Goal: Task Accomplishment & Management: Manage account settings

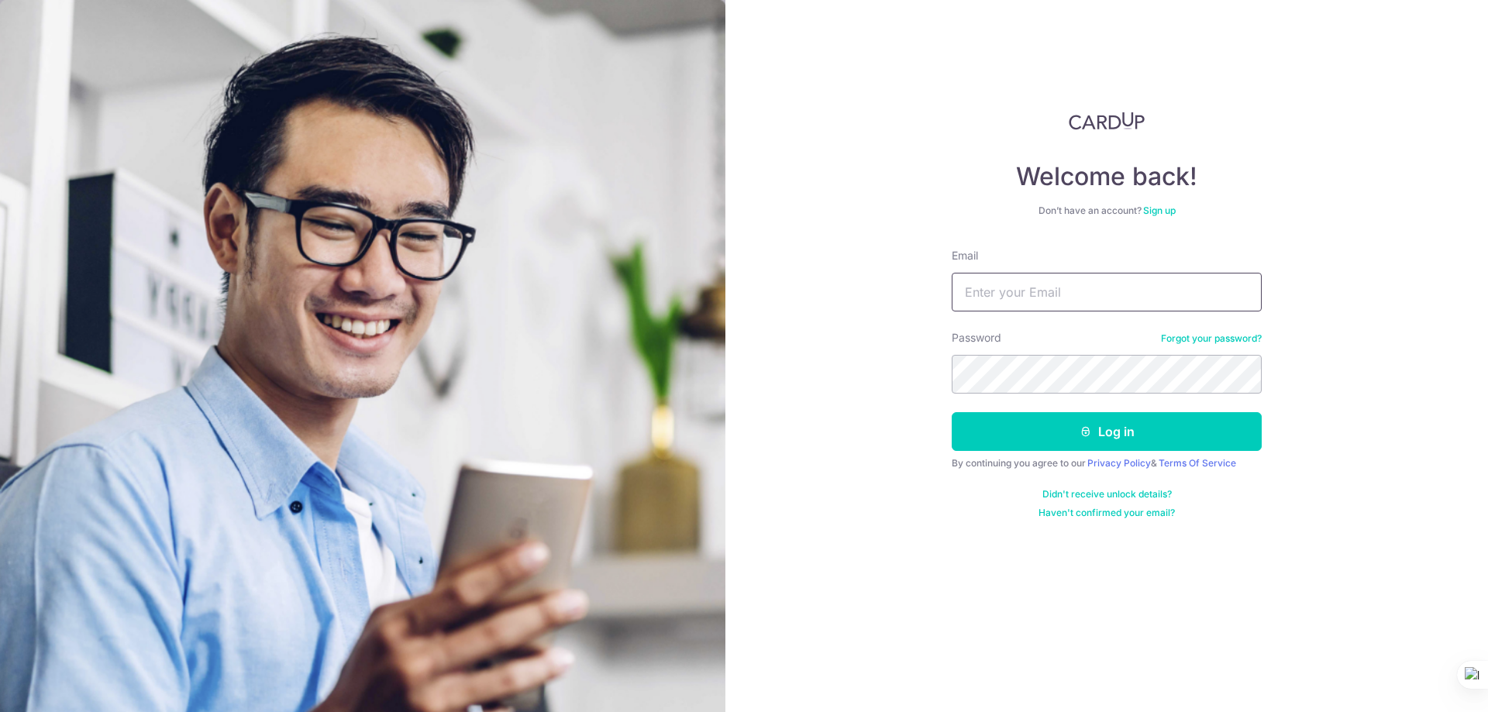
click at [1038, 286] on input "Email" at bounding box center [1107, 292] width 310 height 39
click at [1021, 298] on input "Email" at bounding box center [1107, 292] width 310 height 39
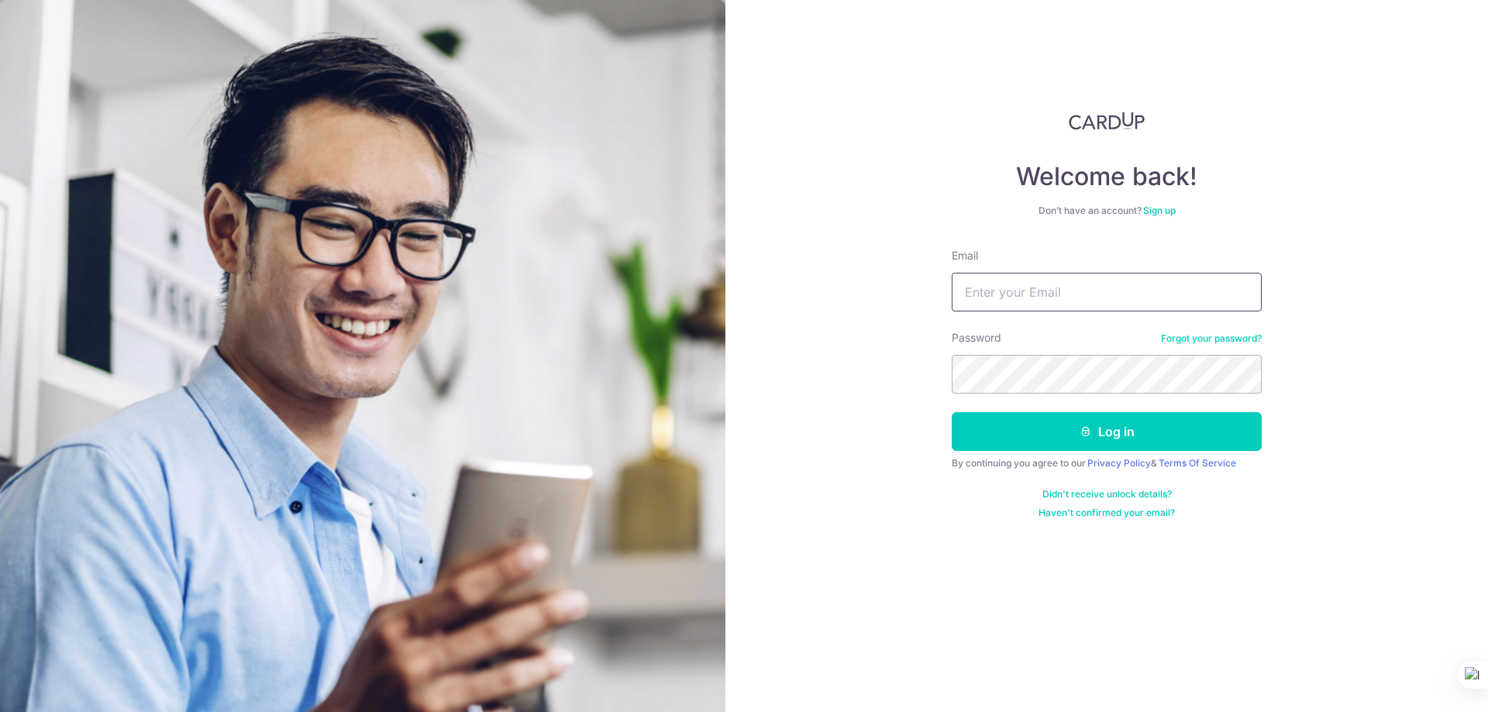
click at [1023, 289] on input "Email" at bounding box center [1107, 292] width 310 height 39
type input "t"
type input "[EMAIL_ADDRESS][DOMAIN_NAME]"
click at [952, 412] on button "Log in" at bounding box center [1107, 431] width 310 height 39
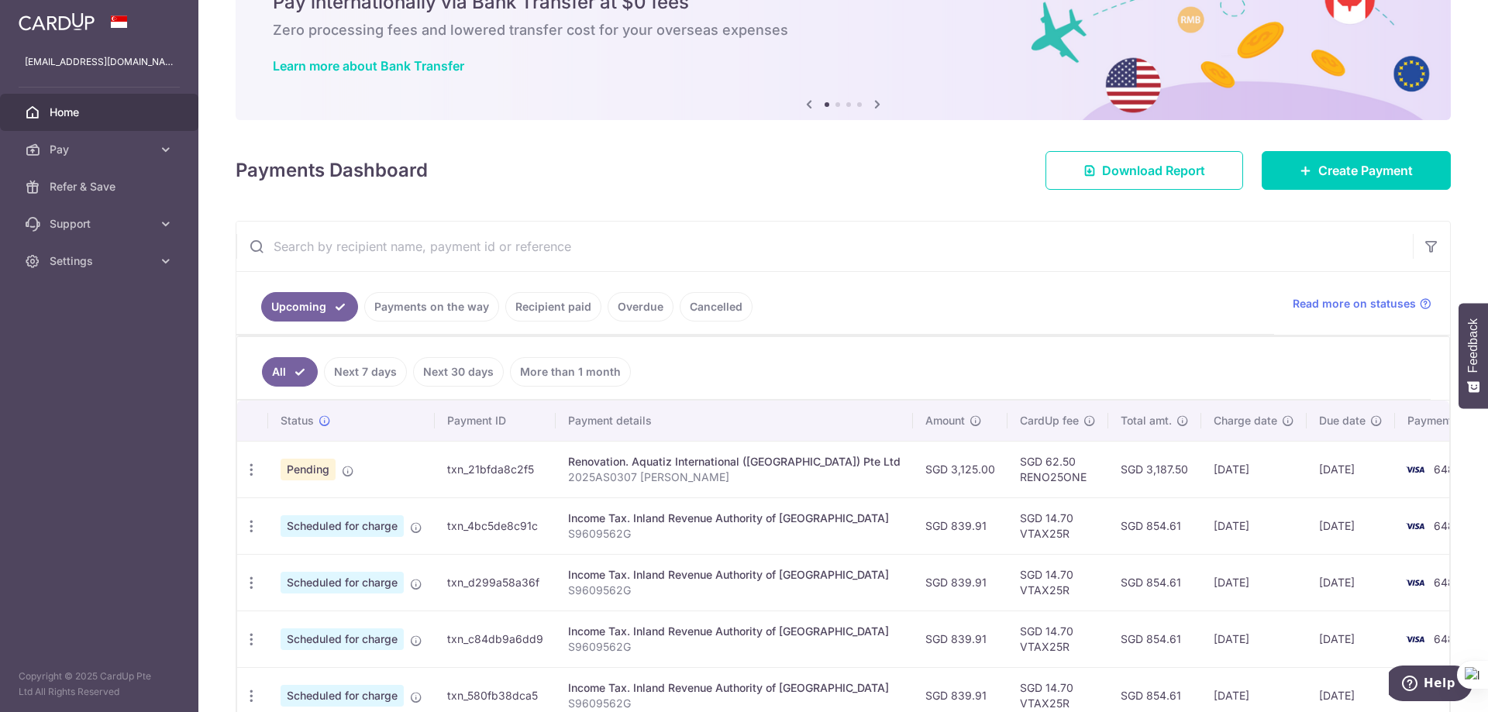
scroll to position [77, 0]
click at [553, 304] on link "Recipient paid" at bounding box center [553, 307] width 96 height 29
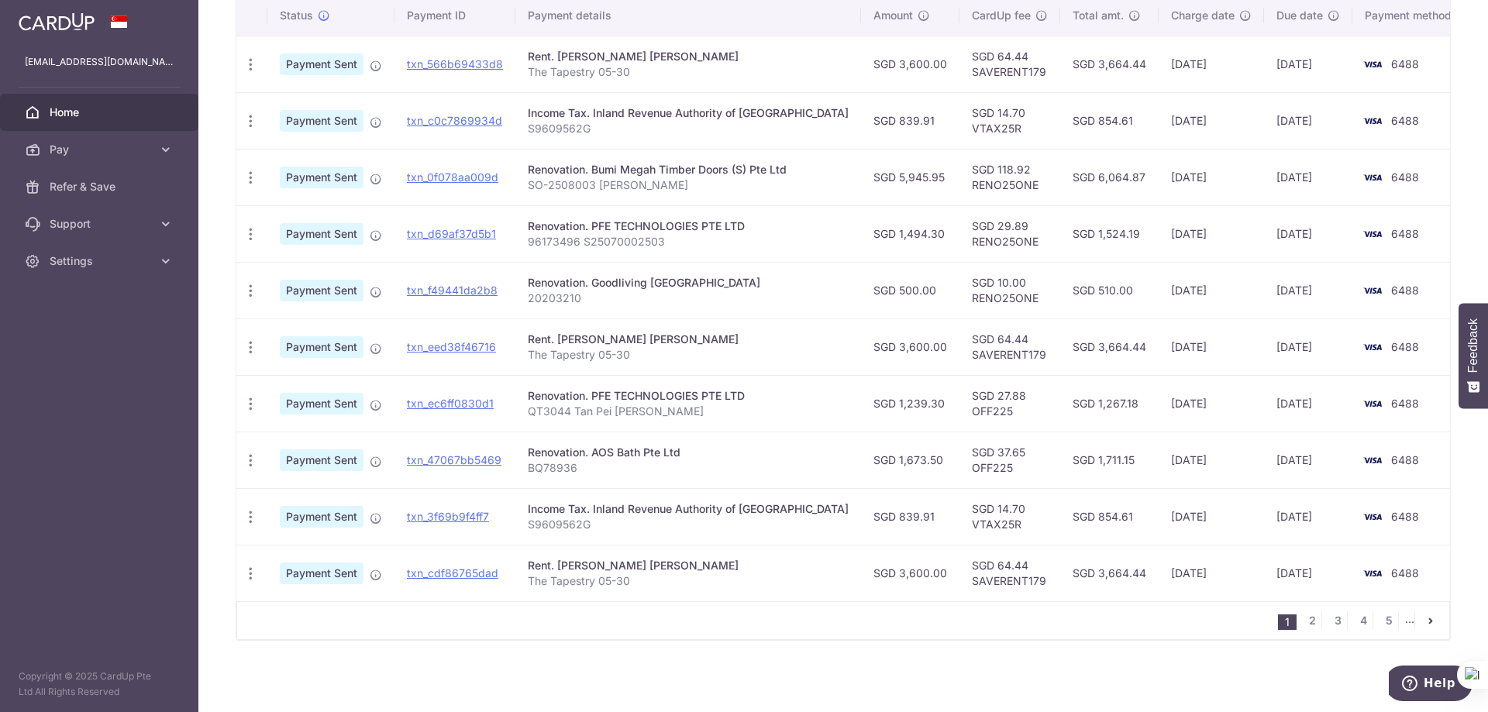
scroll to position [420, 0]
click at [1303, 618] on link "2" at bounding box center [1312, 619] width 19 height 19
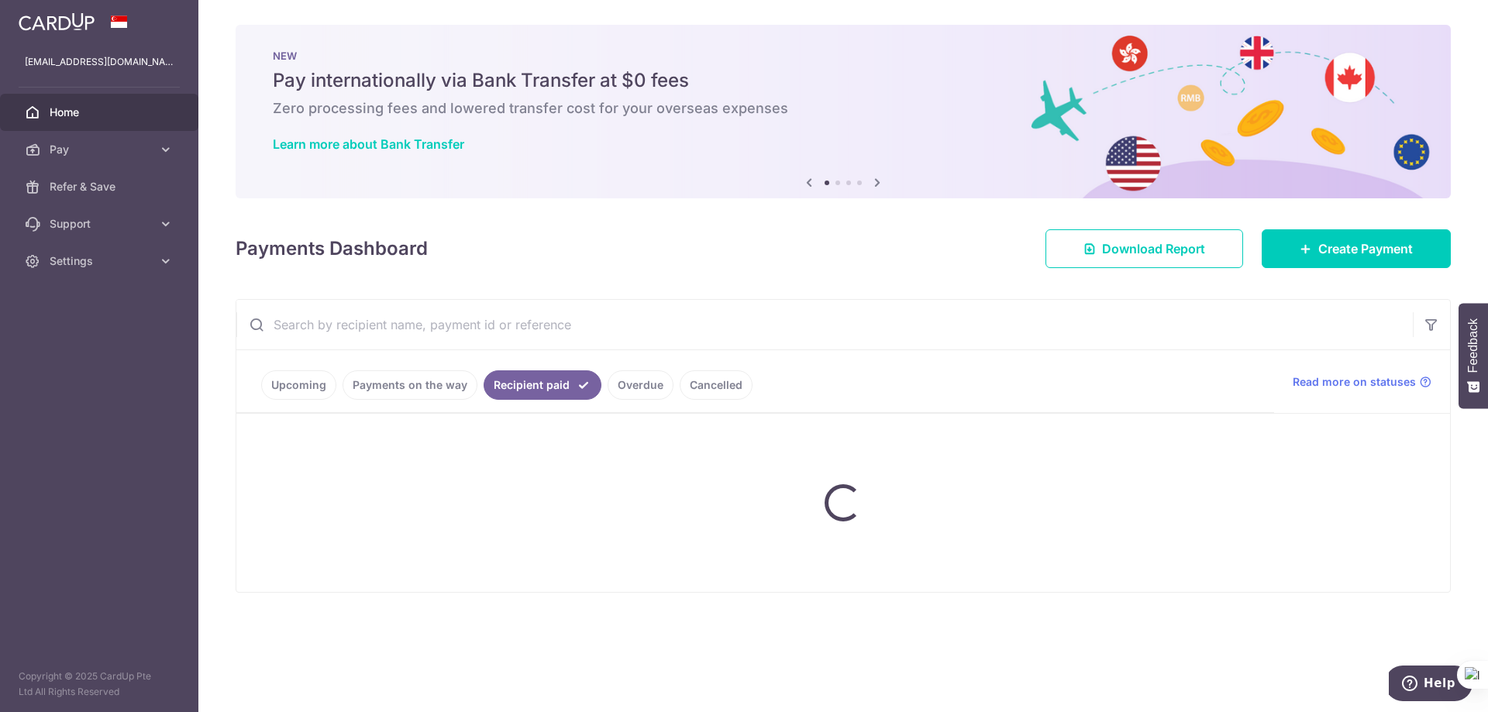
click at [753, 256] on div "Payments Dashboard Download Report Create Payment" at bounding box center [843, 245] width 1215 height 45
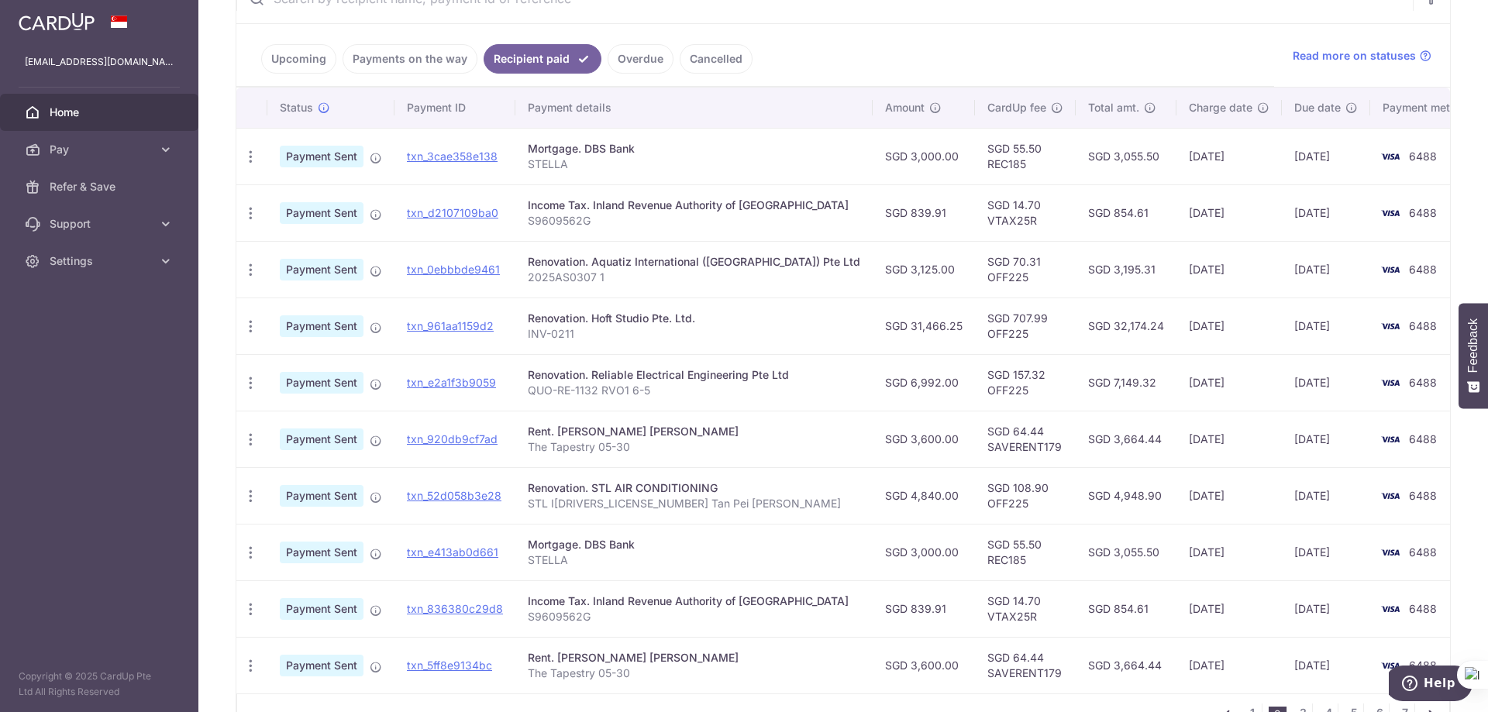
scroll to position [310, 0]
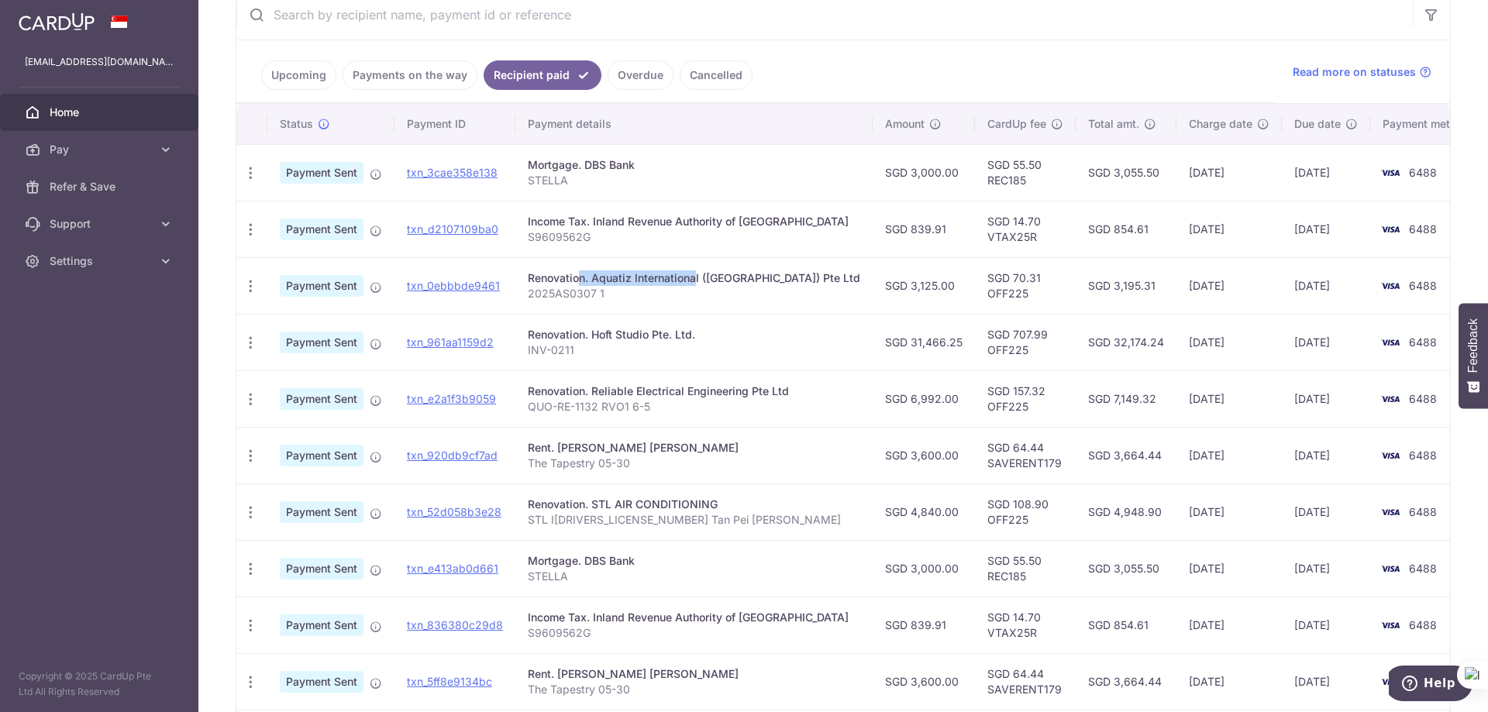
drag, startPoint x: 533, startPoint y: 277, endPoint x: 650, endPoint y: 282, distance: 117.1
click at [650, 282] on div "Renovation. Aquatiz International ([GEOGRAPHIC_DATA]) Pte Ltd" at bounding box center [694, 277] width 332 height 15
drag, startPoint x: 889, startPoint y: 283, endPoint x: 864, endPoint y: 284, distance: 24.8
click at [873, 284] on td "SGD 3,125.00" at bounding box center [924, 285] width 102 height 57
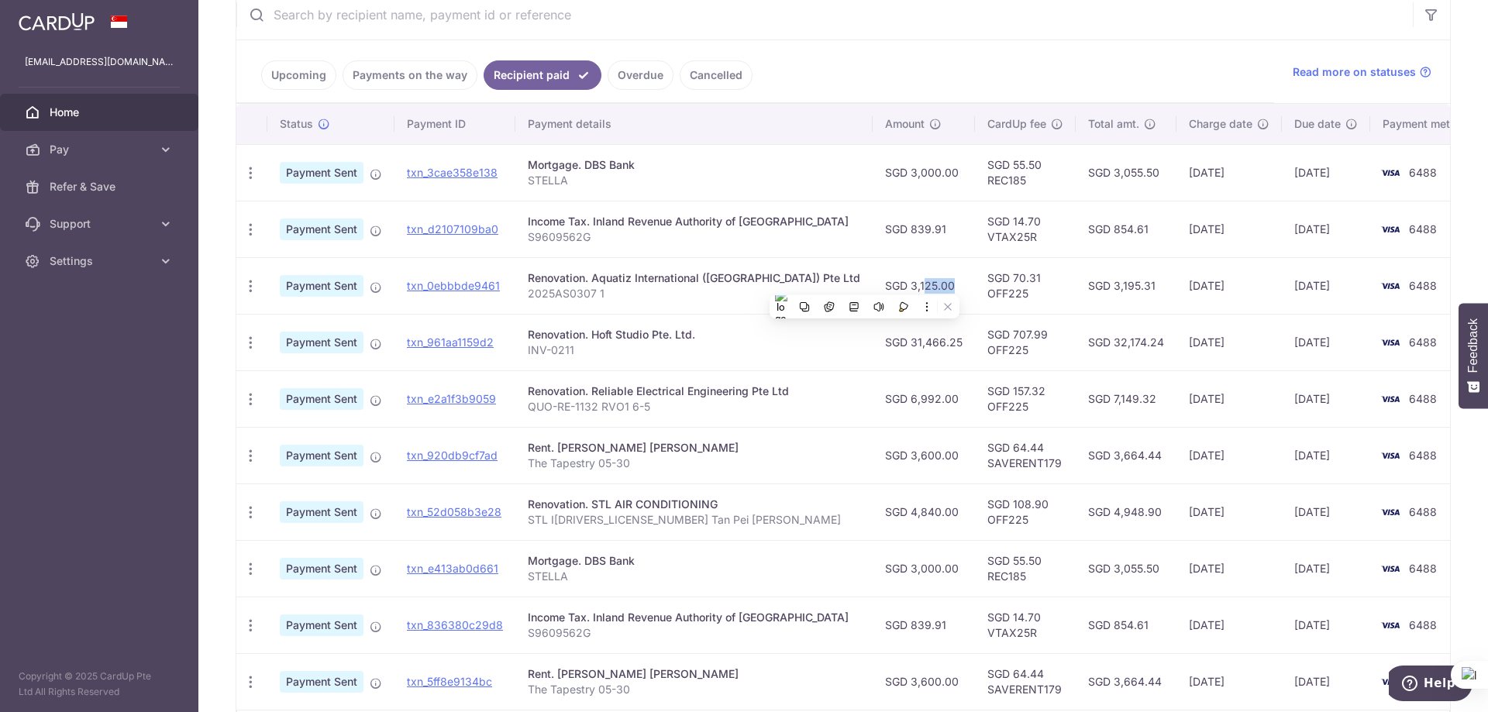
click at [873, 284] on td "SGD 3,125.00" at bounding box center [924, 285] width 102 height 57
drag, startPoint x: 864, startPoint y: 284, endPoint x: 891, endPoint y: 284, distance: 27.1
click at [891, 284] on td "SGD 3,125.00" at bounding box center [924, 285] width 102 height 57
drag, startPoint x: 887, startPoint y: 283, endPoint x: 862, endPoint y: 282, distance: 25.6
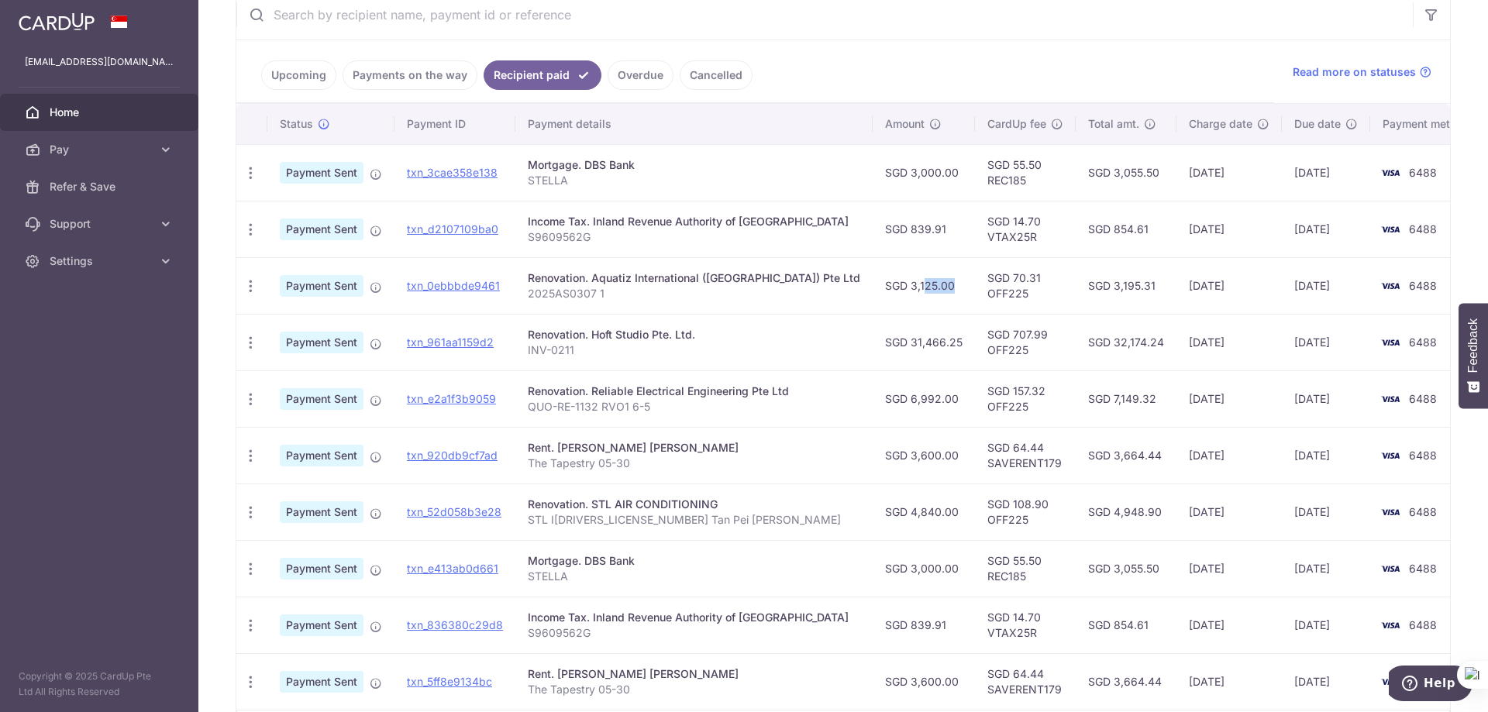
click at [873, 282] on td "SGD 3,125.00" at bounding box center [924, 285] width 102 height 57
drag, startPoint x: 1246, startPoint y: 282, endPoint x: 1276, endPoint y: 282, distance: 30.2
click at [1282, 282] on td "[DATE]" at bounding box center [1326, 285] width 88 height 57
click at [1282, 283] on td "[DATE]" at bounding box center [1326, 285] width 88 height 57
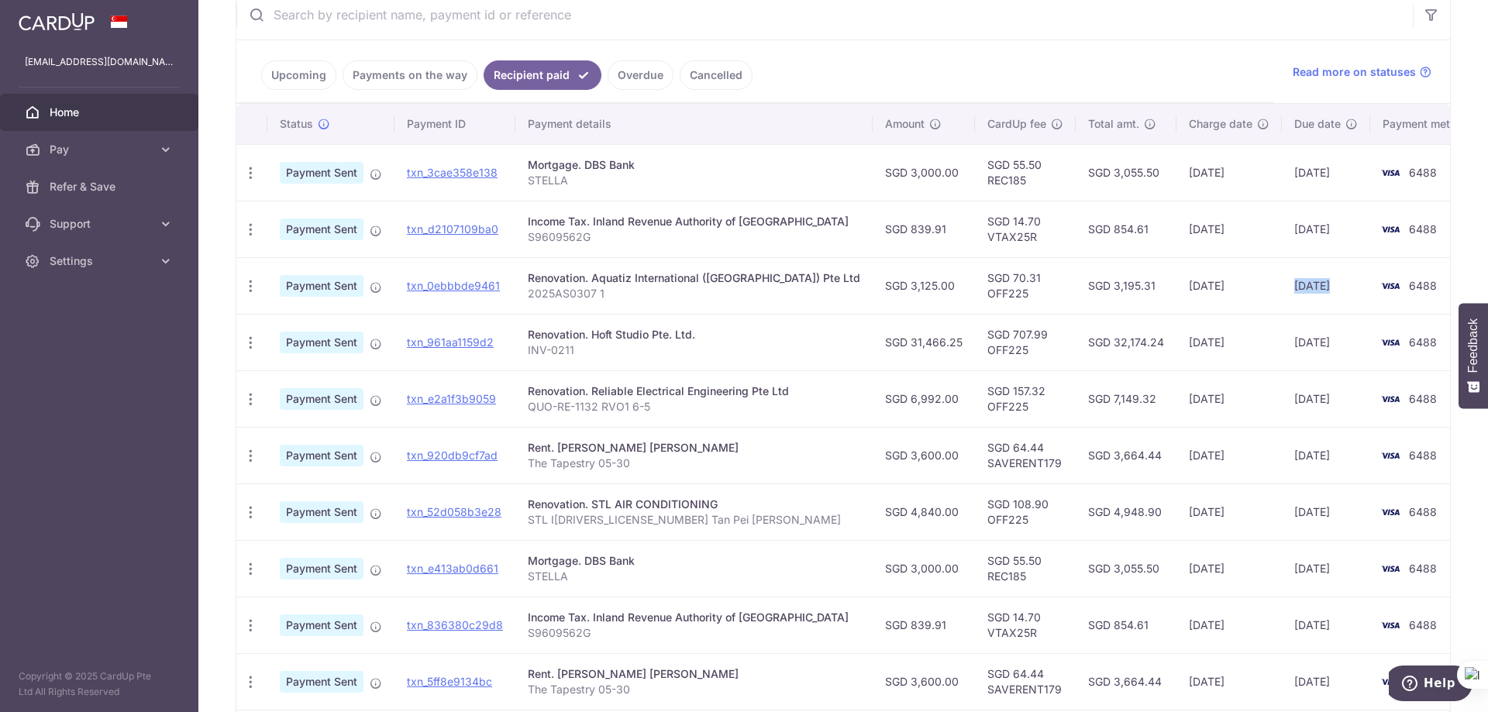
drag, startPoint x: 1276, startPoint y: 283, endPoint x: 1238, endPoint y: 288, distance: 39.1
click at [1282, 288] on td "[DATE]" at bounding box center [1326, 285] width 88 height 57
drag, startPoint x: 804, startPoint y: 281, endPoint x: 529, endPoint y: 280, distance: 275.1
click at [529, 280] on td "Renovation. Aquatiz International ([GEOGRAPHIC_DATA]) Pte Ltd 2025AS0307 1" at bounding box center [693, 285] width 357 height 57
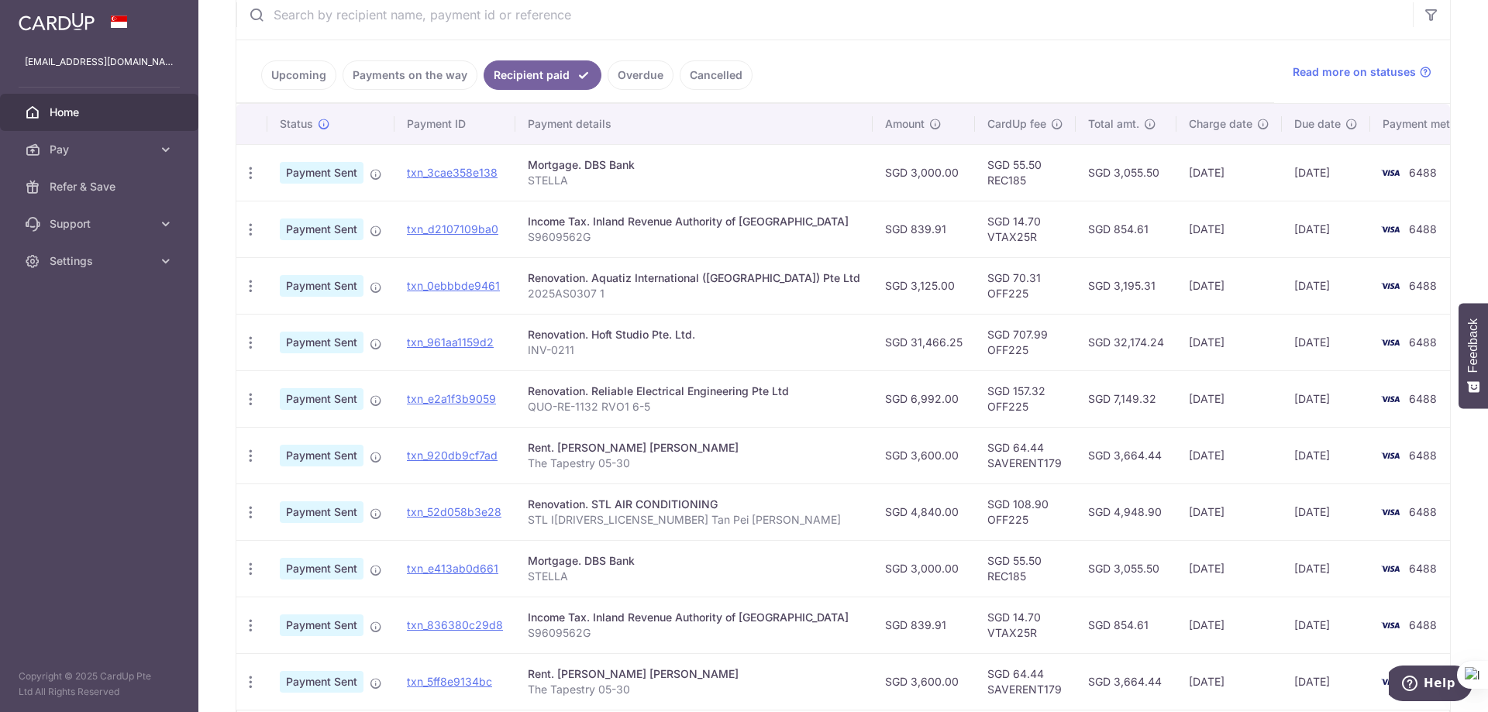
copy div "Renovation. Aquatiz International ([GEOGRAPHIC_DATA]) Pte Ltd"
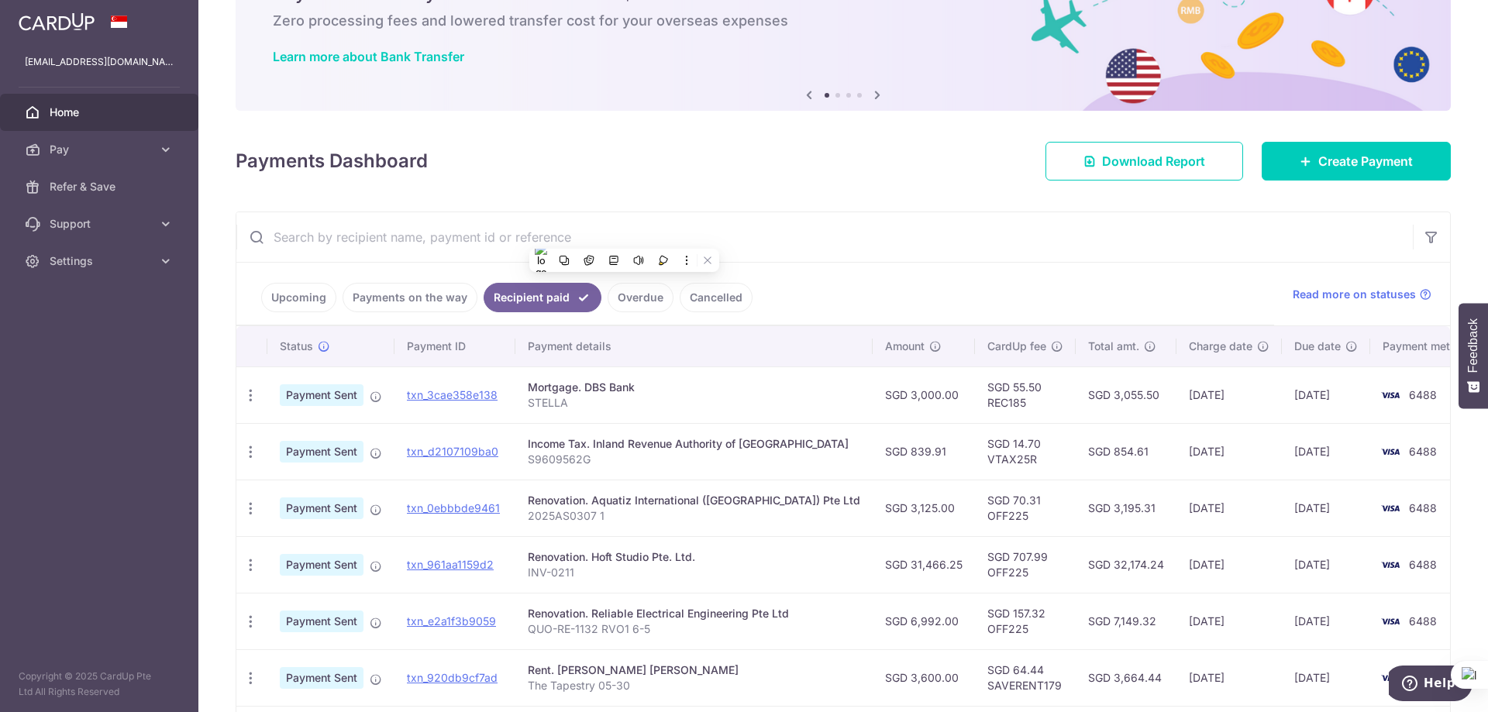
scroll to position [77, 0]
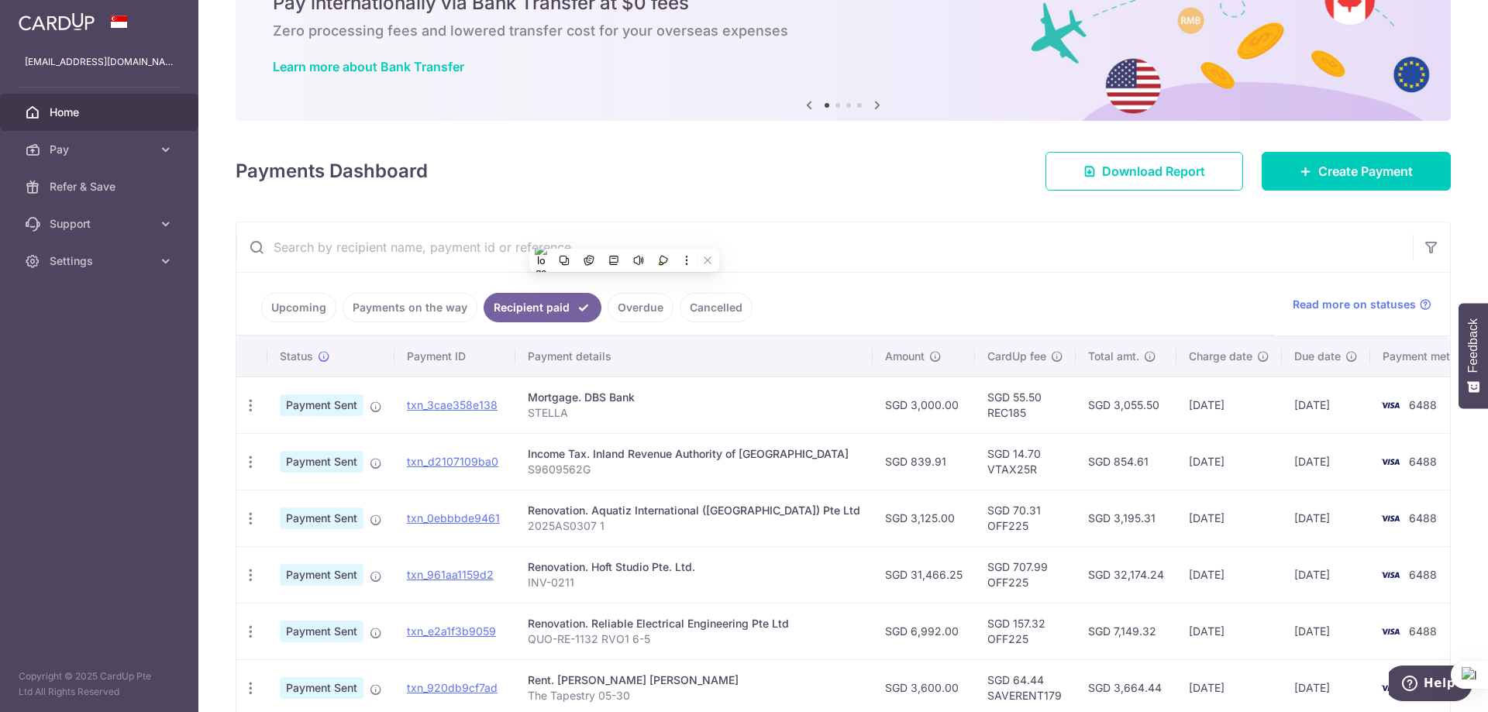
click at [403, 243] on input "text" at bounding box center [824, 247] width 1176 height 50
paste input "Renovation. Aquatiz International ([GEOGRAPHIC_DATA]) Pte Ltd"
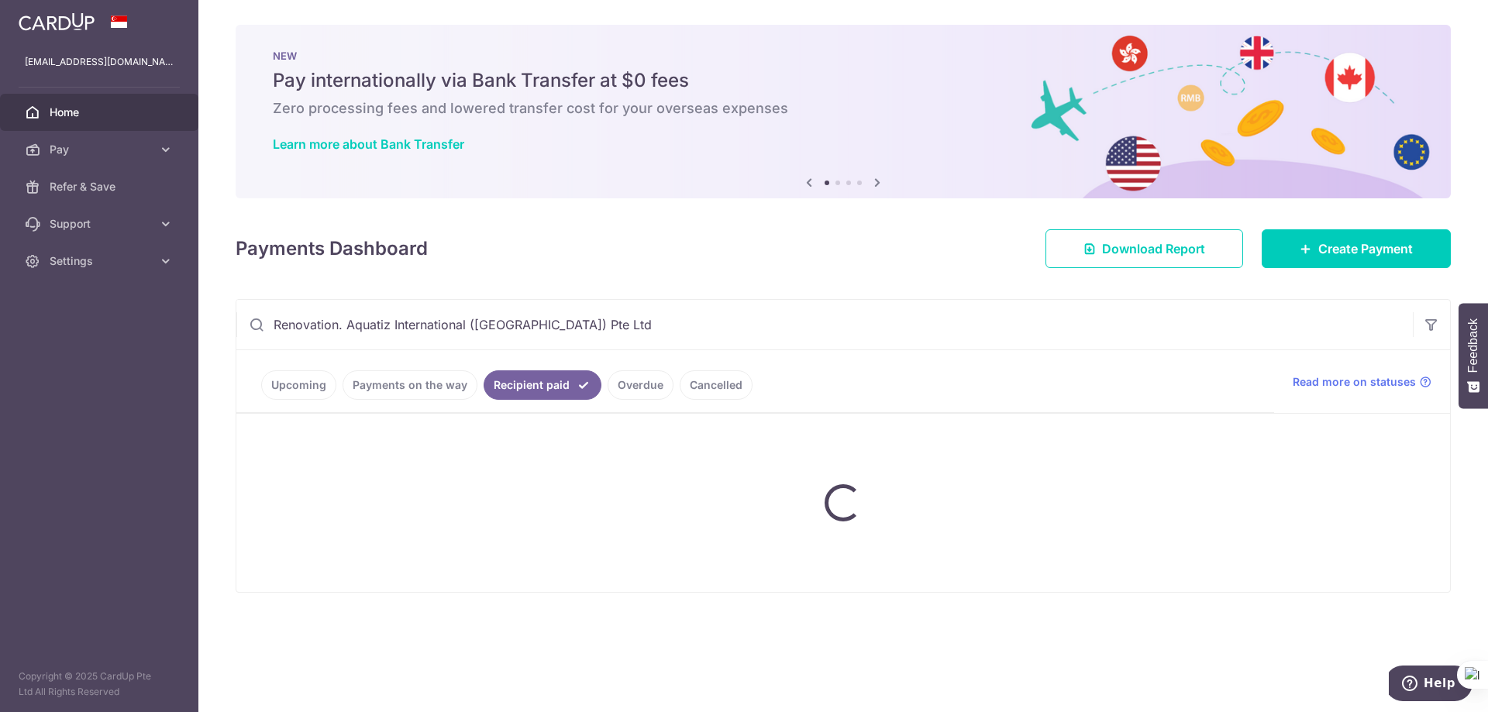
scroll to position [0, 0]
click at [628, 253] on div "Payments Dashboard Download Report Create Payment" at bounding box center [843, 245] width 1215 height 45
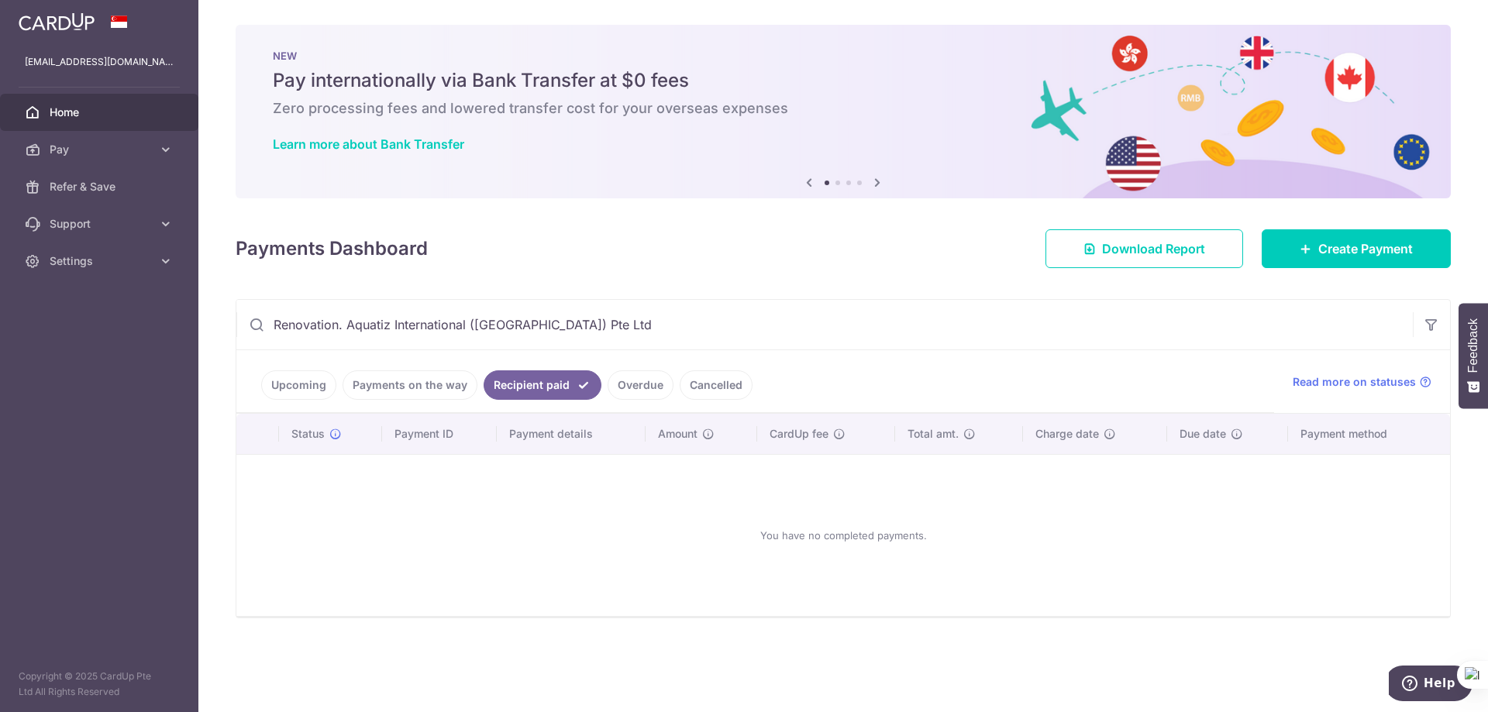
drag, startPoint x: 347, startPoint y: 326, endPoint x: 170, endPoint y: 327, distance: 176.7
click at [170, 327] on main "[EMAIL_ADDRESS][DOMAIN_NAME] Home Pay Payments Recipients Cards Refer & Save Su…" at bounding box center [744, 356] width 1488 height 712
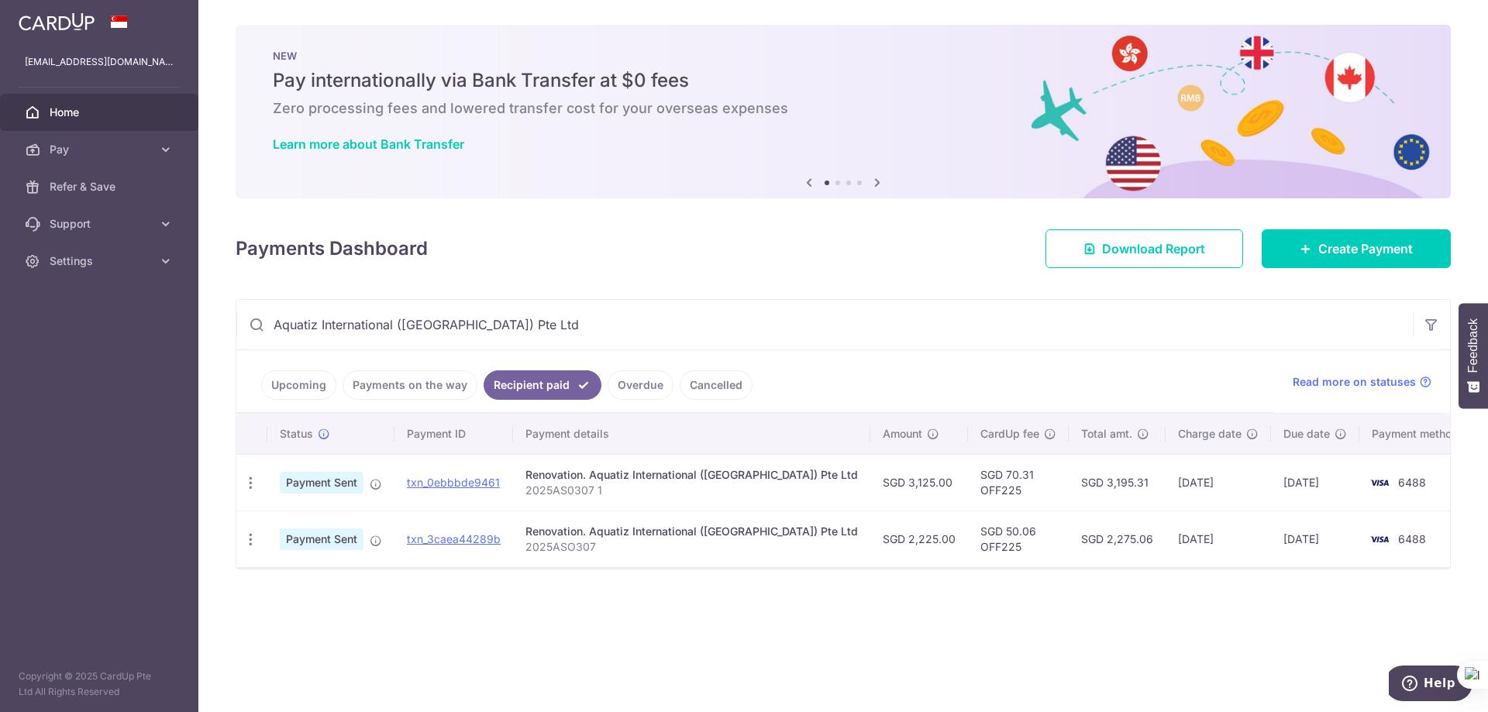
click at [316, 325] on input "Aquatiz International ([GEOGRAPHIC_DATA]) Pte Ltd" at bounding box center [824, 325] width 1176 height 50
type input "Aquatiz International ([GEOGRAPHIC_DATA]) Pte Ltd"
click at [784, 629] on div "× Pause Schedule Pause all future payments in this series Pause just this one p…" at bounding box center [842, 356] width 1289 height 712
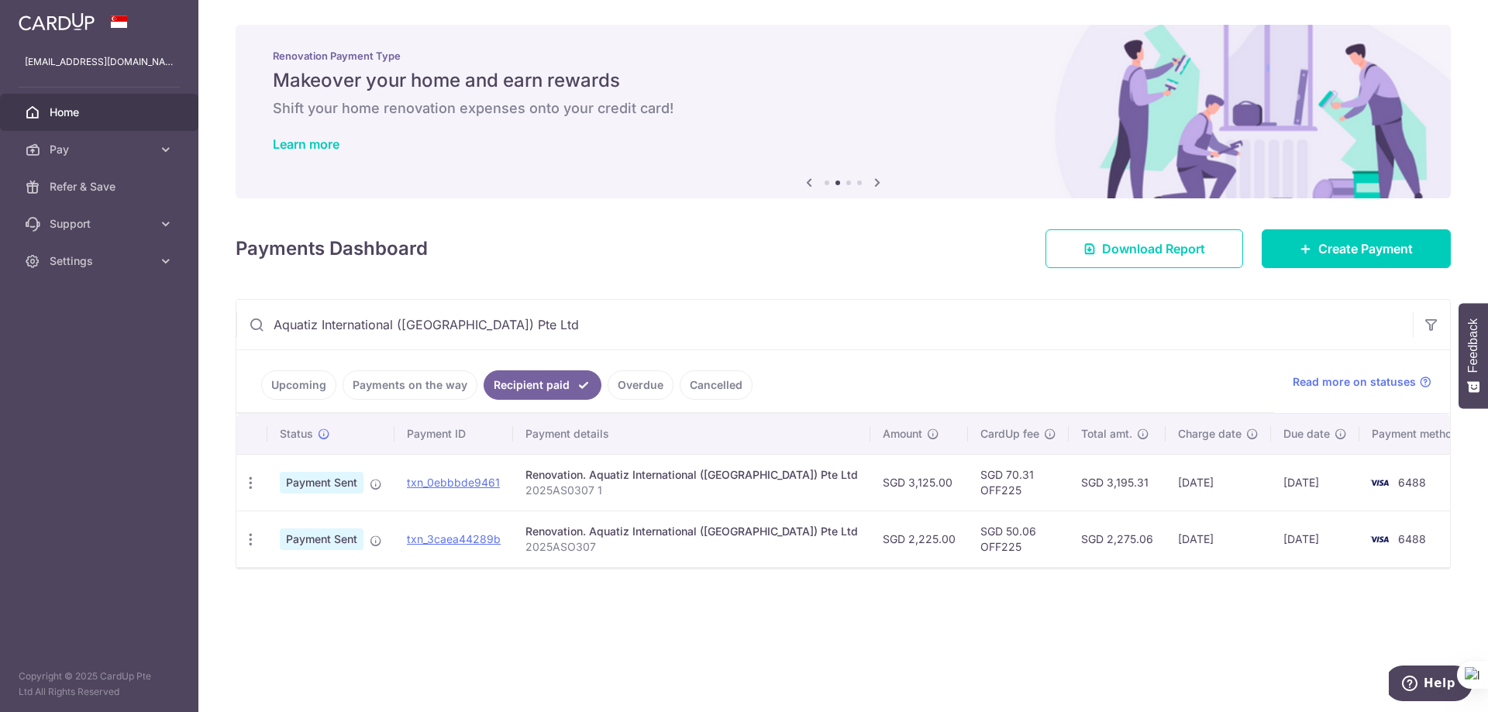
drag, startPoint x: 919, startPoint y: 539, endPoint x: 845, endPoint y: 540, distance: 74.4
click at [870, 540] on td "SGD 2,225.00" at bounding box center [919, 539] width 98 height 57
drag, startPoint x: 919, startPoint y: 482, endPoint x: 874, endPoint y: 548, distance: 79.7
click at [870, 483] on td "SGD 3,125.00" at bounding box center [919, 482] width 98 height 57
click at [905, 661] on div "× Pause Schedule Pause all future payments in this series Pause just this one p…" at bounding box center [842, 356] width 1289 height 712
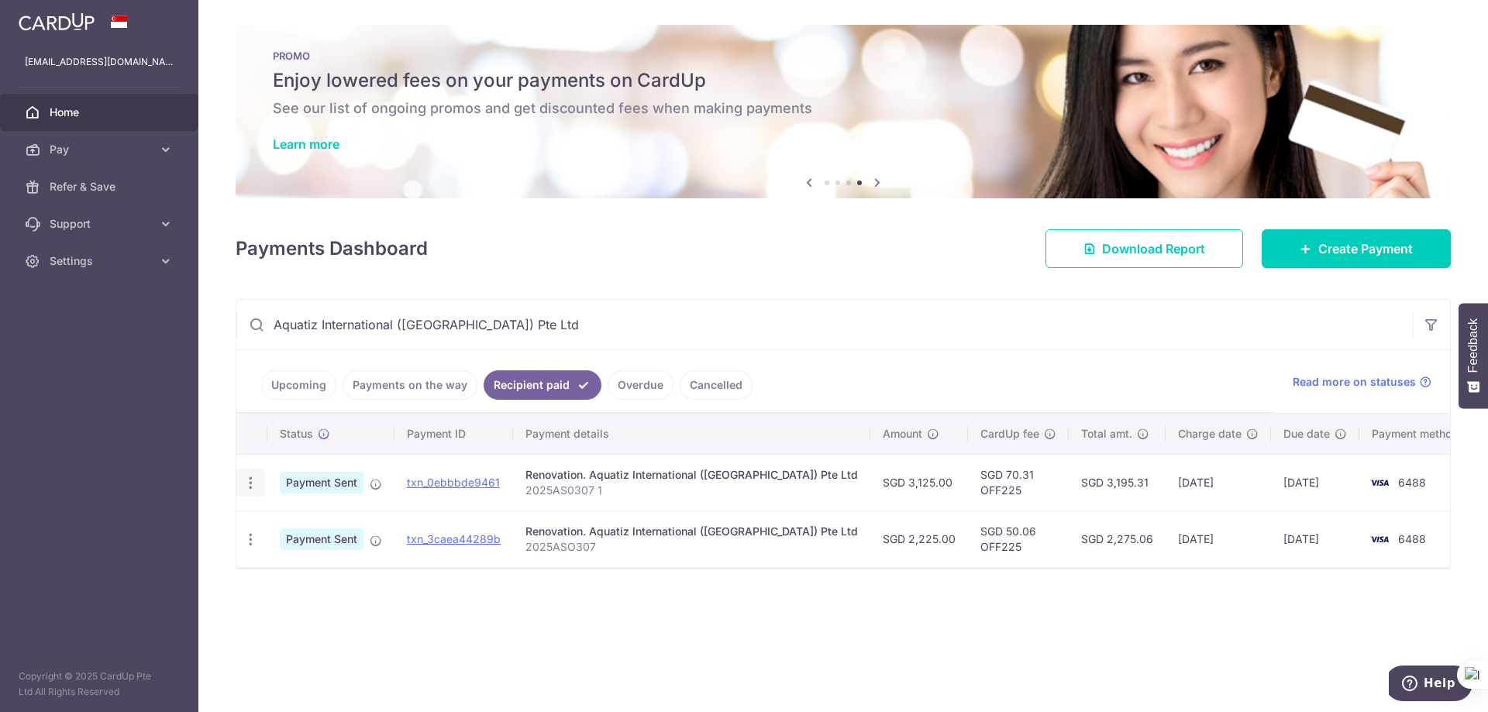
click at [250, 491] on div "PDF Receipt" at bounding box center [250, 483] width 29 height 29
click at [251, 485] on icon "button" at bounding box center [251, 483] width 16 height 16
click at [299, 526] on span "PDF Receipt" at bounding box center [333, 525] width 105 height 15
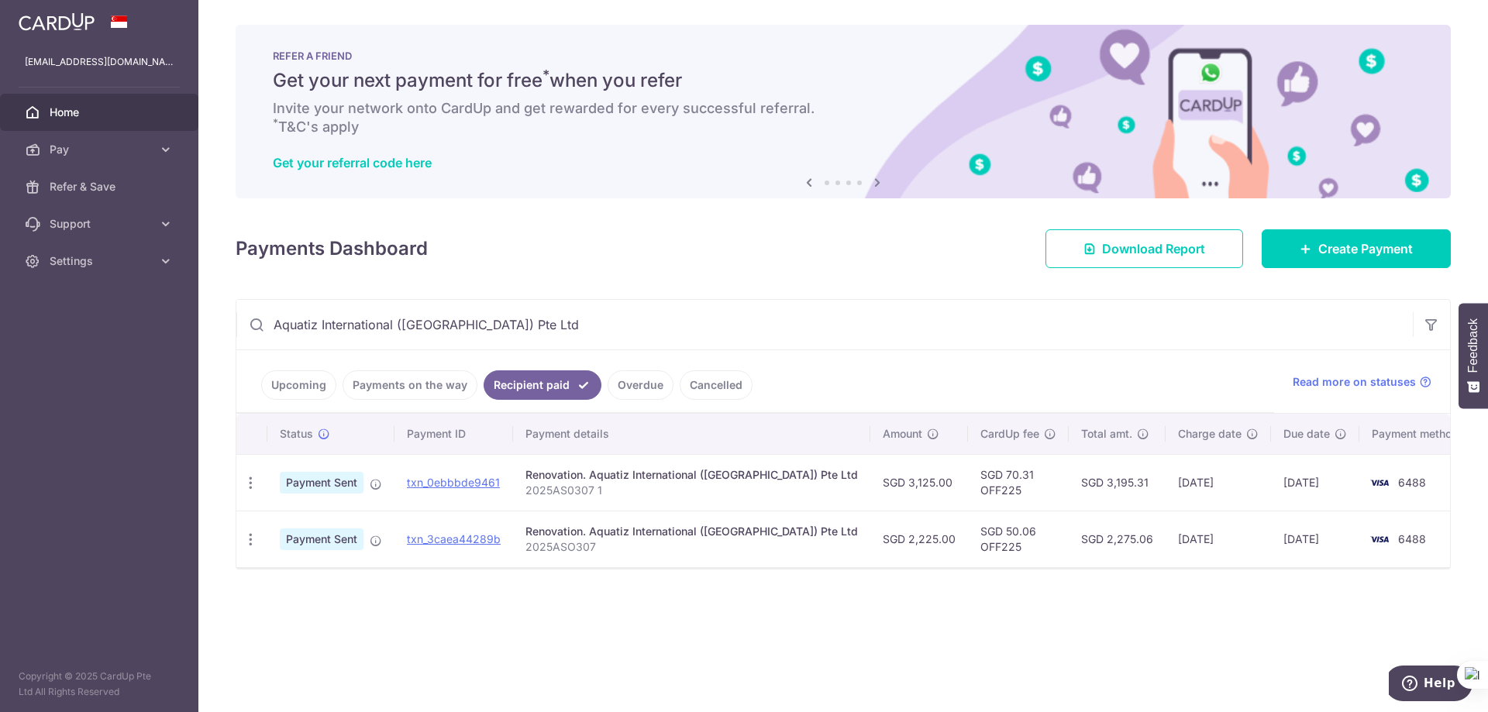
click at [761, 647] on div "× Pause Schedule Pause all future payments in this series Pause just this one p…" at bounding box center [842, 356] width 1289 height 712
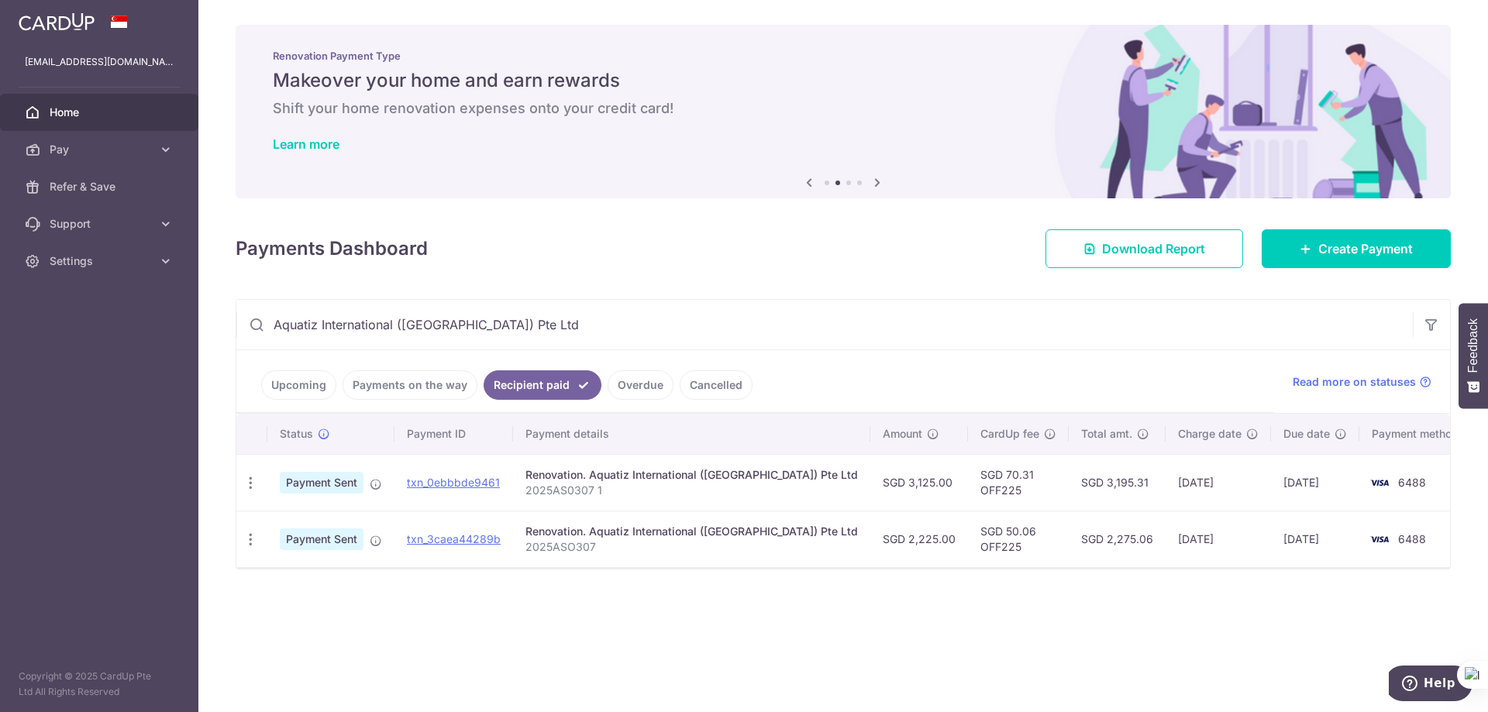
click at [378, 615] on div "× Pause Schedule Pause all future payments in this series Pause just this one p…" at bounding box center [842, 356] width 1289 height 712
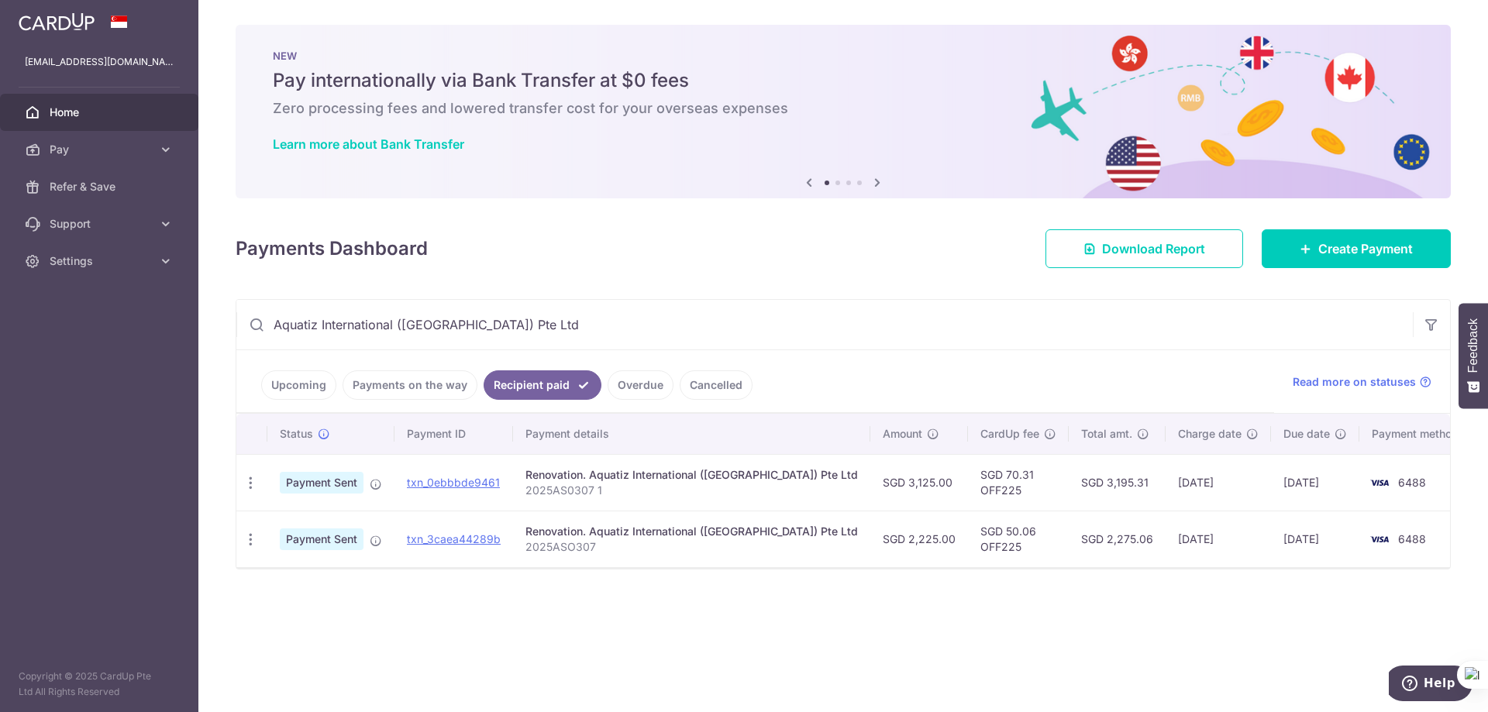
click at [412, 379] on link "Payments on the way" at bounding box center [410, 384] width 135 height 29
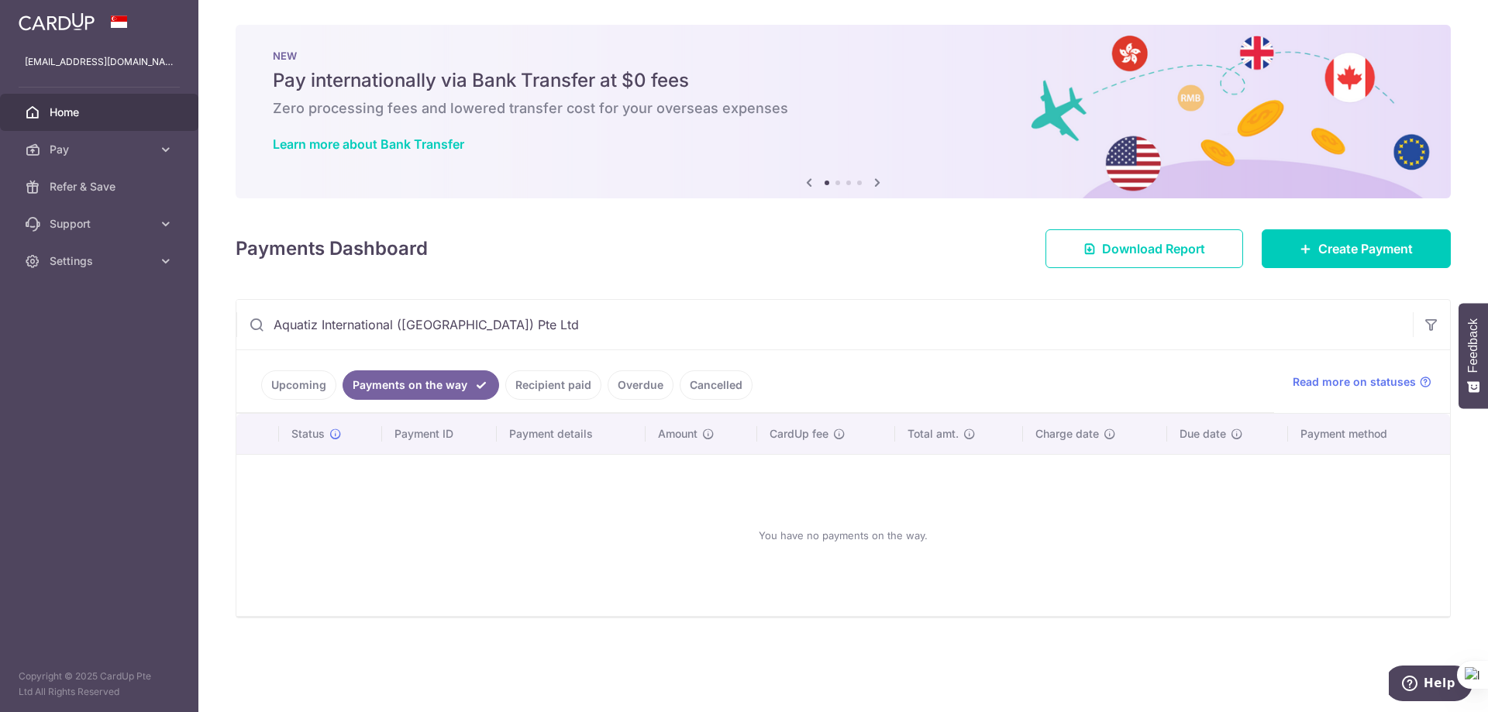
click at [303, 383] on link "Upcoming" at bounding box center [298, 384] width 75 height 29
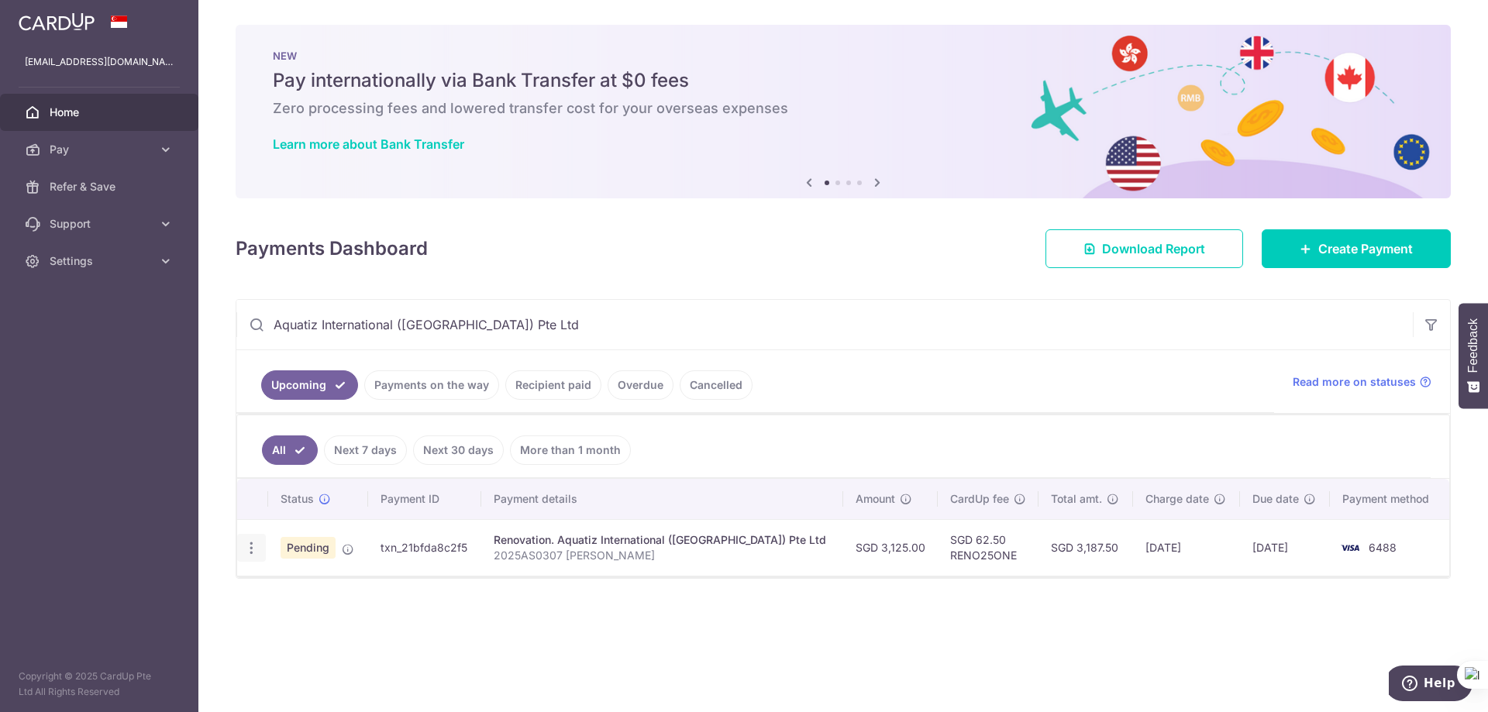
click at [252, 556] on div "Update payment Cancel payment Upload doc" at bounding box center [251, 548] width 29 height 29
click at [252, 544] on icon "button" at bounding box center [251, 548] width 16 height 16
click at [317, 625] on span "Cancel payment" at bounding box center [334, 628] width 104 height 19
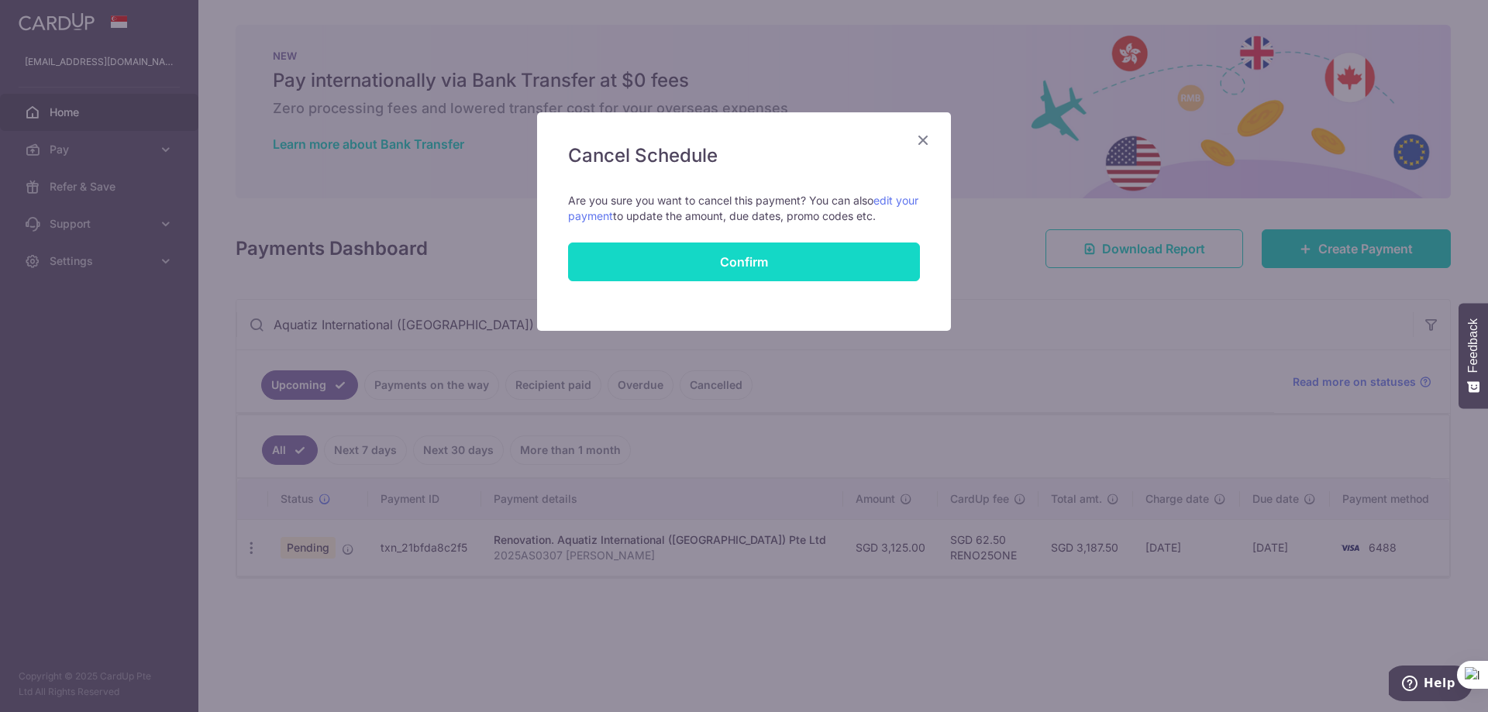
click at [801, 266] on button "Confirm" at bounding box center [744, 262] width 352 height 39
